Goal: Transaction & Acquisition: Purchase product/service

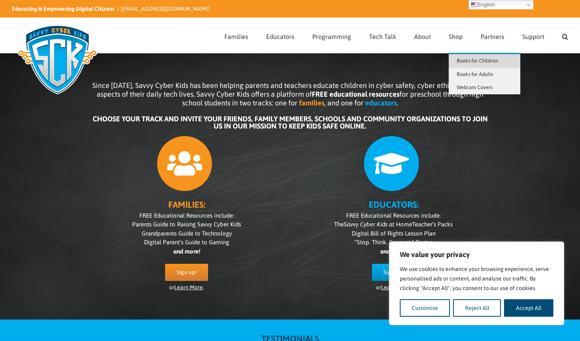
click at [467, 60] on span "Books for Children" at bounding box center [477, 61] width 41 height 6
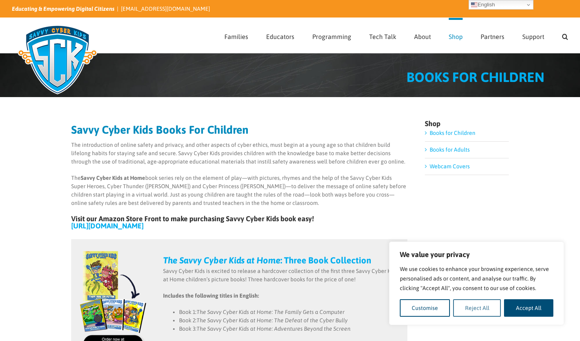
click at [460, 309] on button "Reject All" at bounding box center [477, 308] width 48 height 18
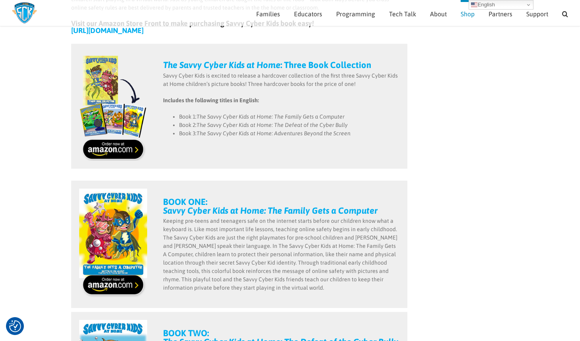
scroll to position [174, 0]
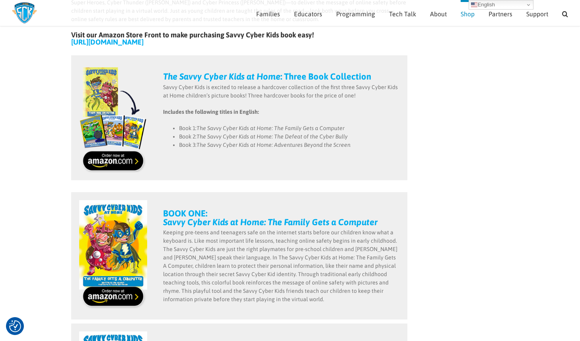
click at [193, 221] on strong "Savvy Cyber Kids at Home: The Family Gets a Computer" at bounding box center [270, 222] width 214 height 10
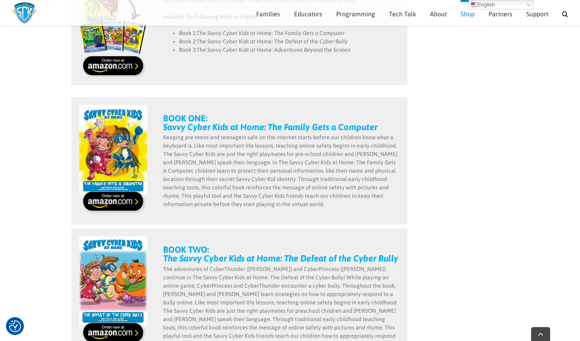
scroll to position [271, 0]
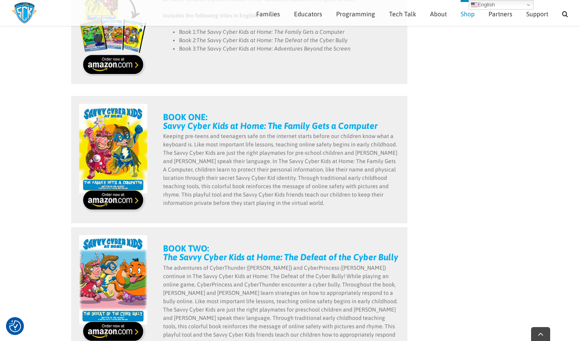
click at [184, 126] on strong "Savvy Cyber Kids at Home: The Family Gets a Computer" at bounding box center [270, 126] width 214 height 10
